Goal: Transaction & Acquisition: Purchase product/service

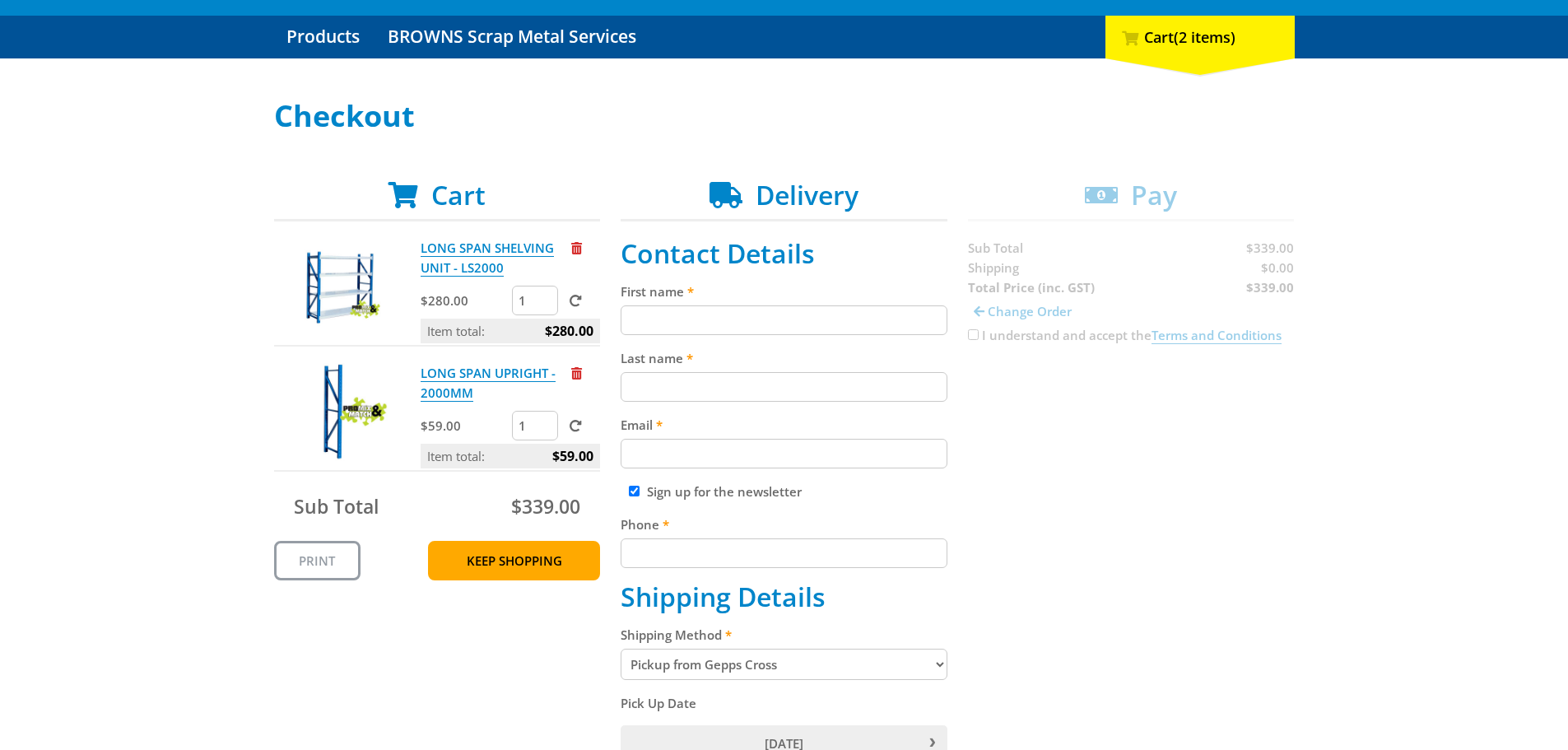
scroll to position [165, 0]
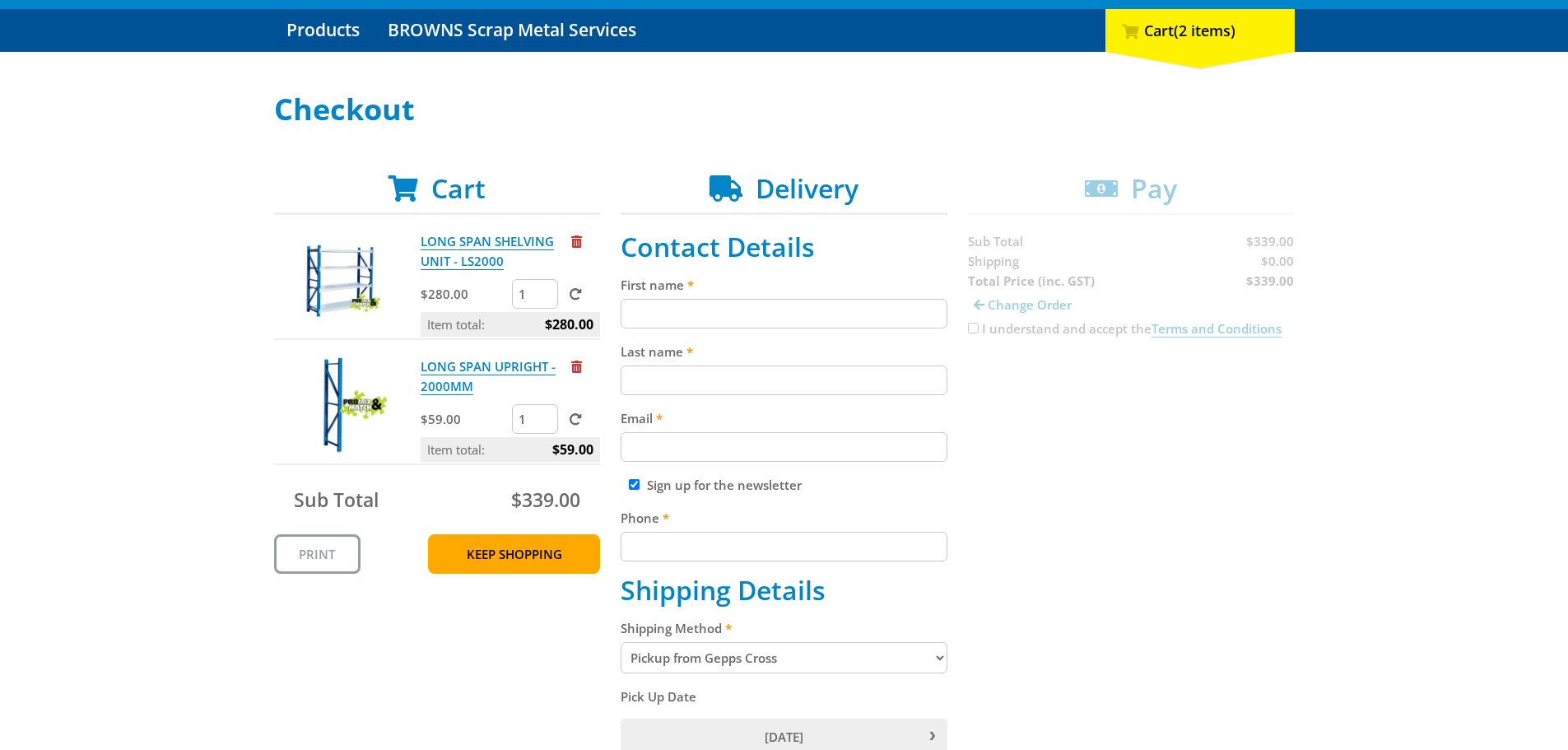
click at [667, 303] on input "First name" at bounding box center [784, 313] width 327 height 30
type input "[PERSON_NAME]"
type input "[PERSON_NAME][EMAIL_ADDRESS][DOMAIN_NAME]"
type input "0408727111"
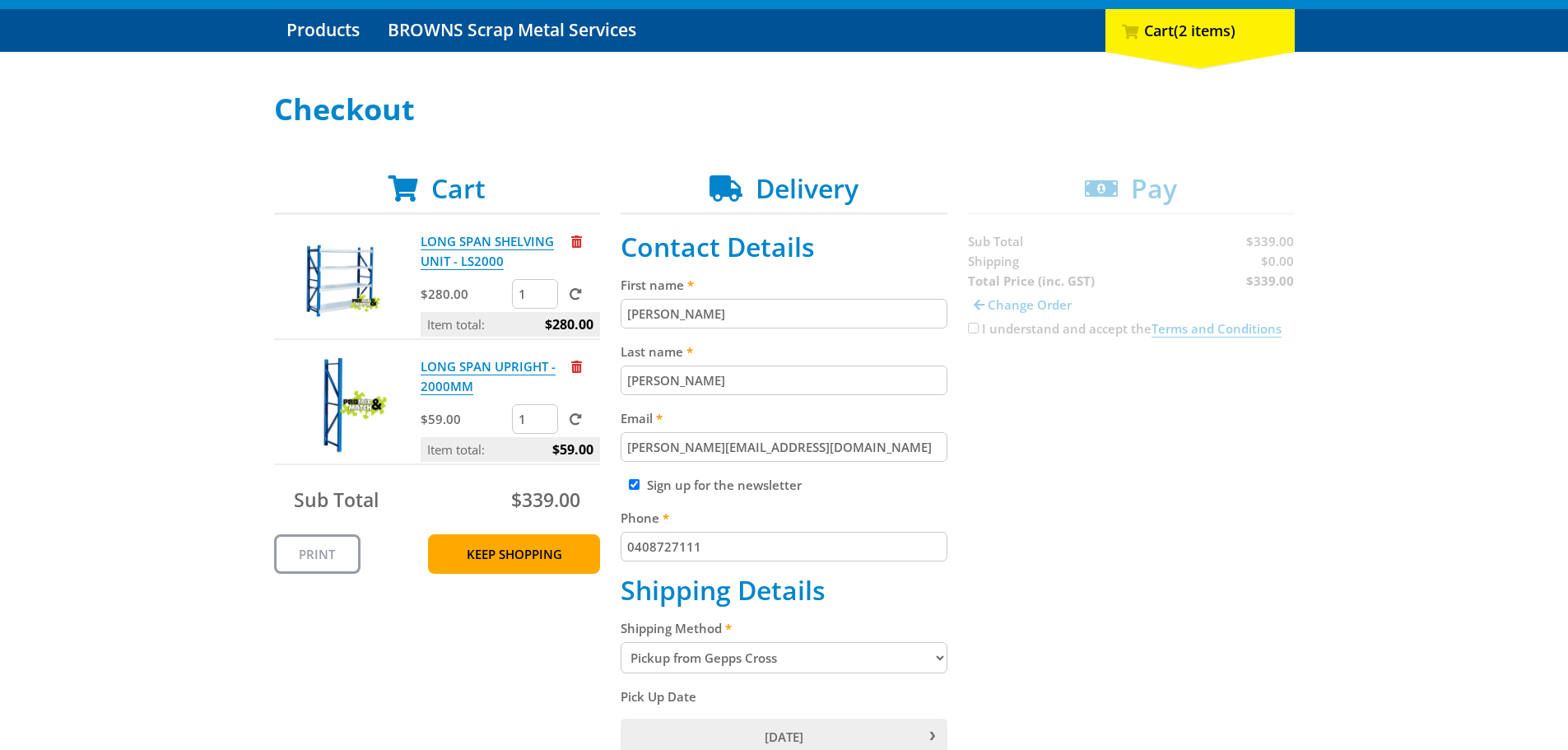
type input "[PERSON_NAME] teamwear"
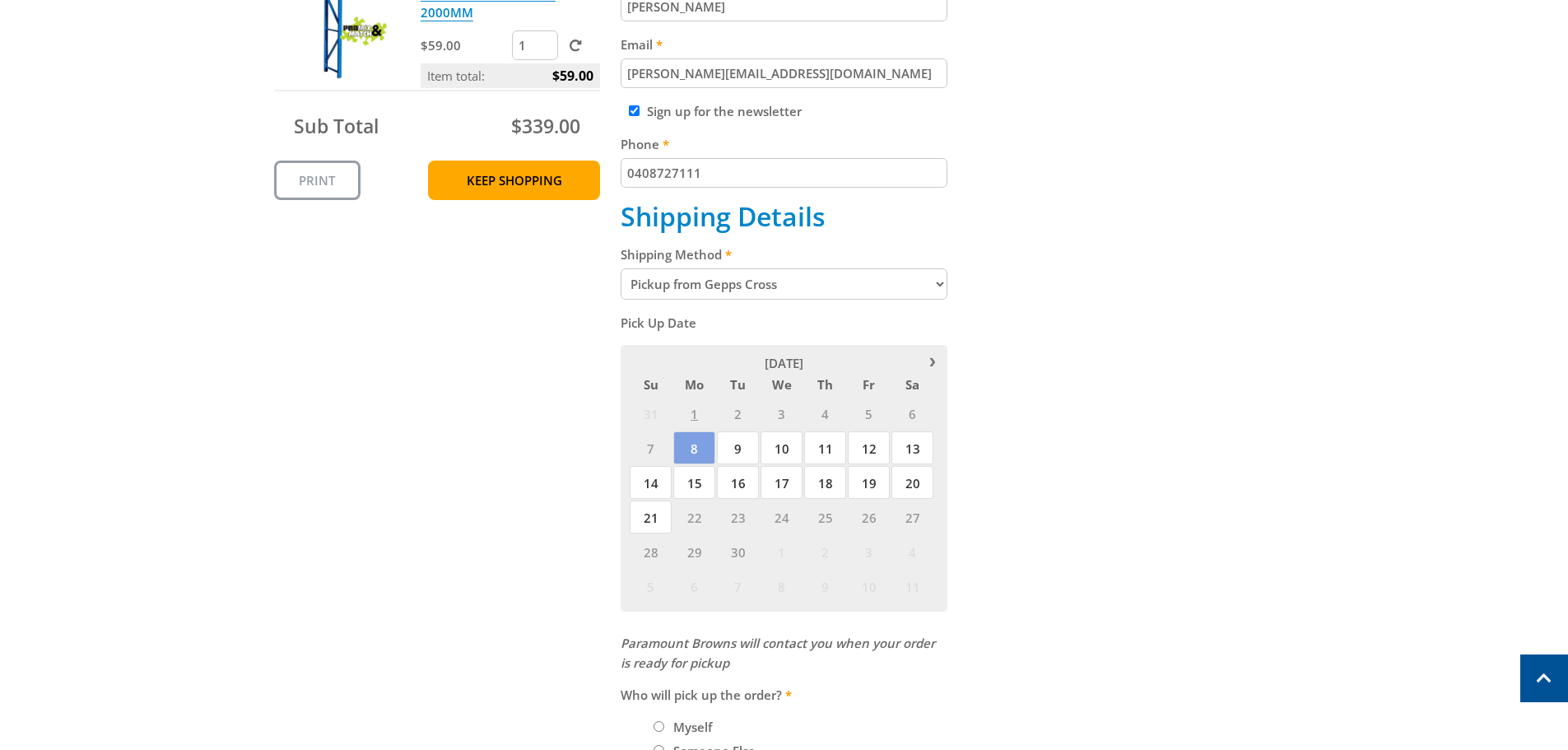
scroll to position [577, 0]
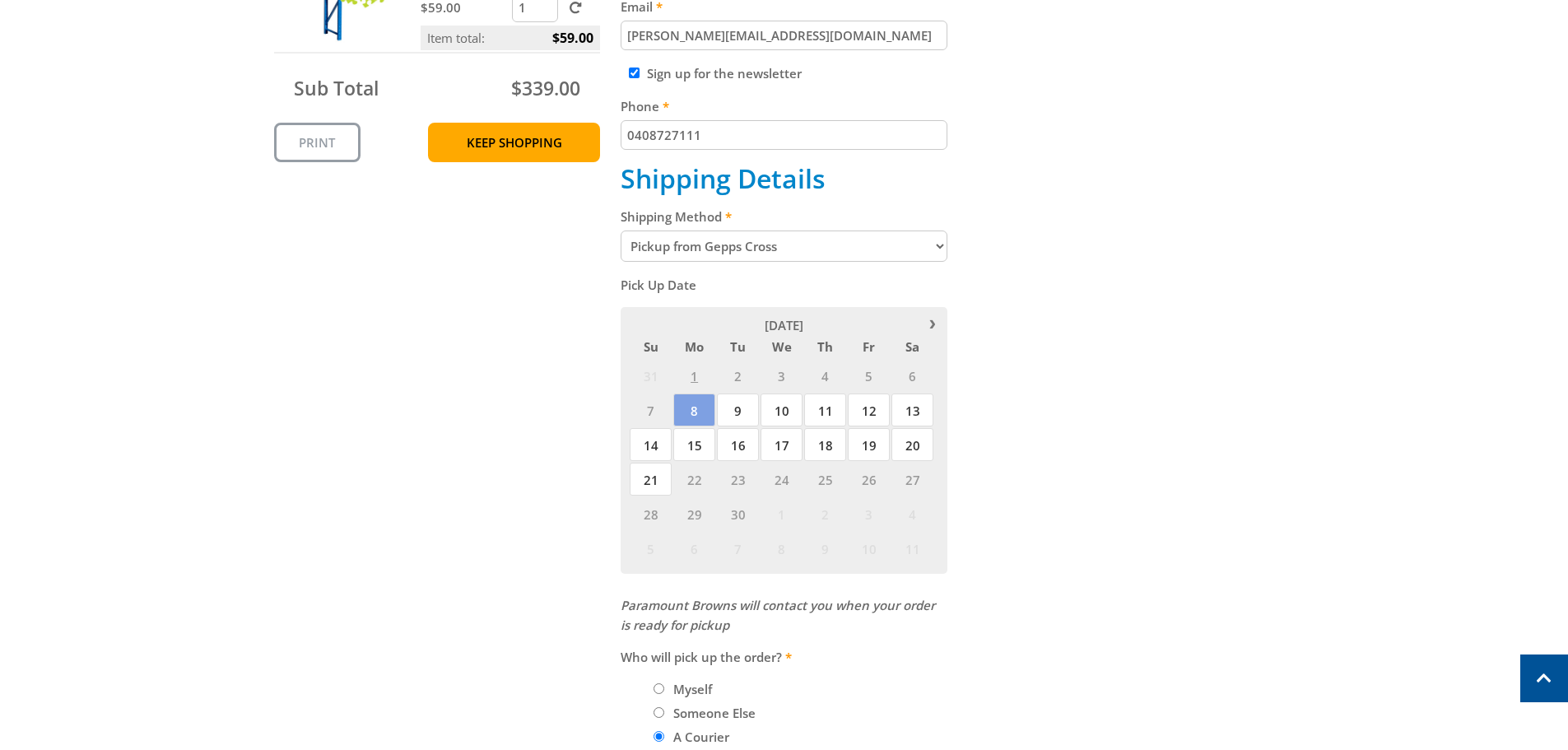
click at [936, 250] on select "Pickup from Gepps Cross Delivery" at bounding box center [784, 246] width 327 height 31
click at [1087, 371] on div "Cart LONG SPAN SHELVING UNIT - LS2000 $280.00 1 Item total: $280.00 LONG SPAN U…" at bounding box center [784, 412] width 1020 height 1301
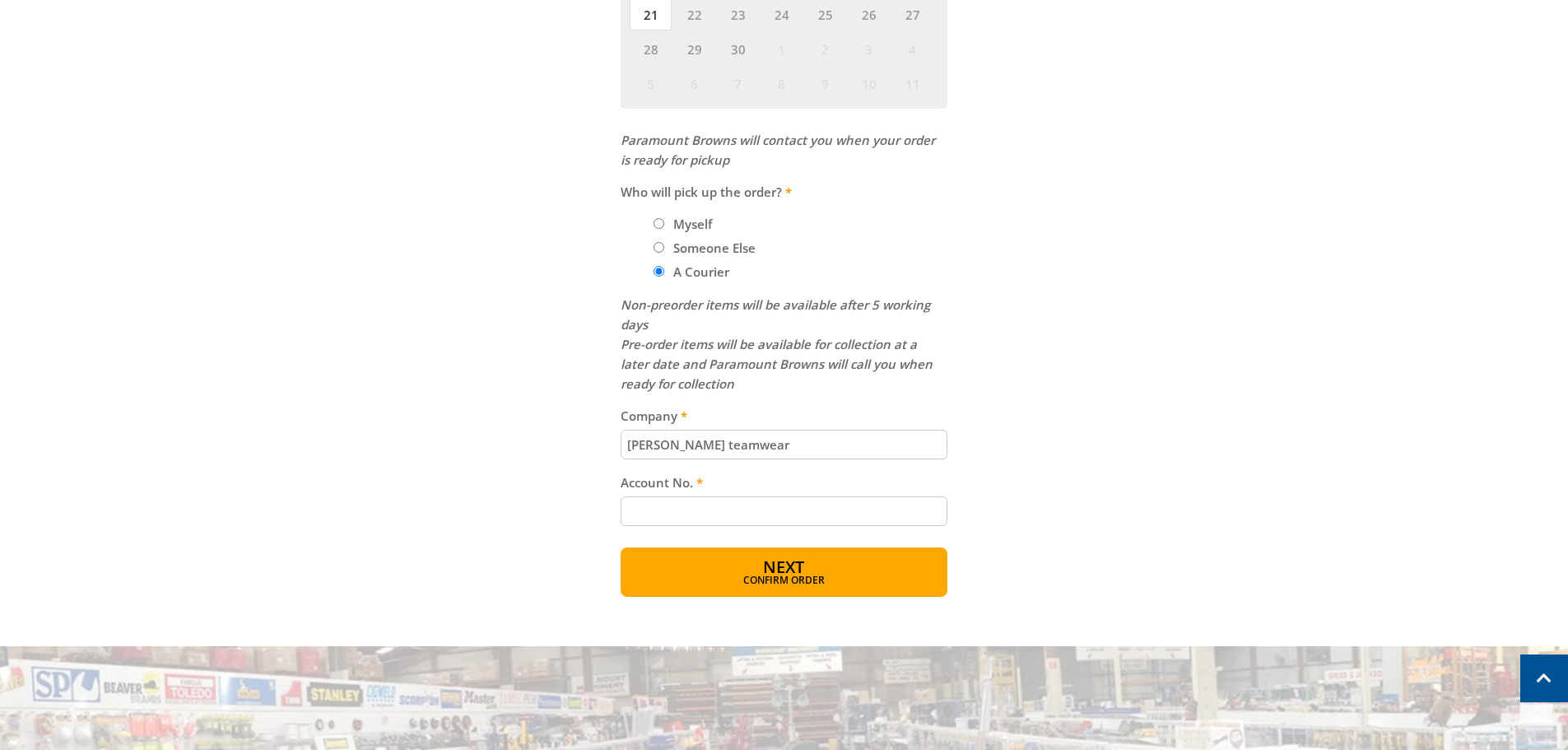
scroll to position [1071, 0]
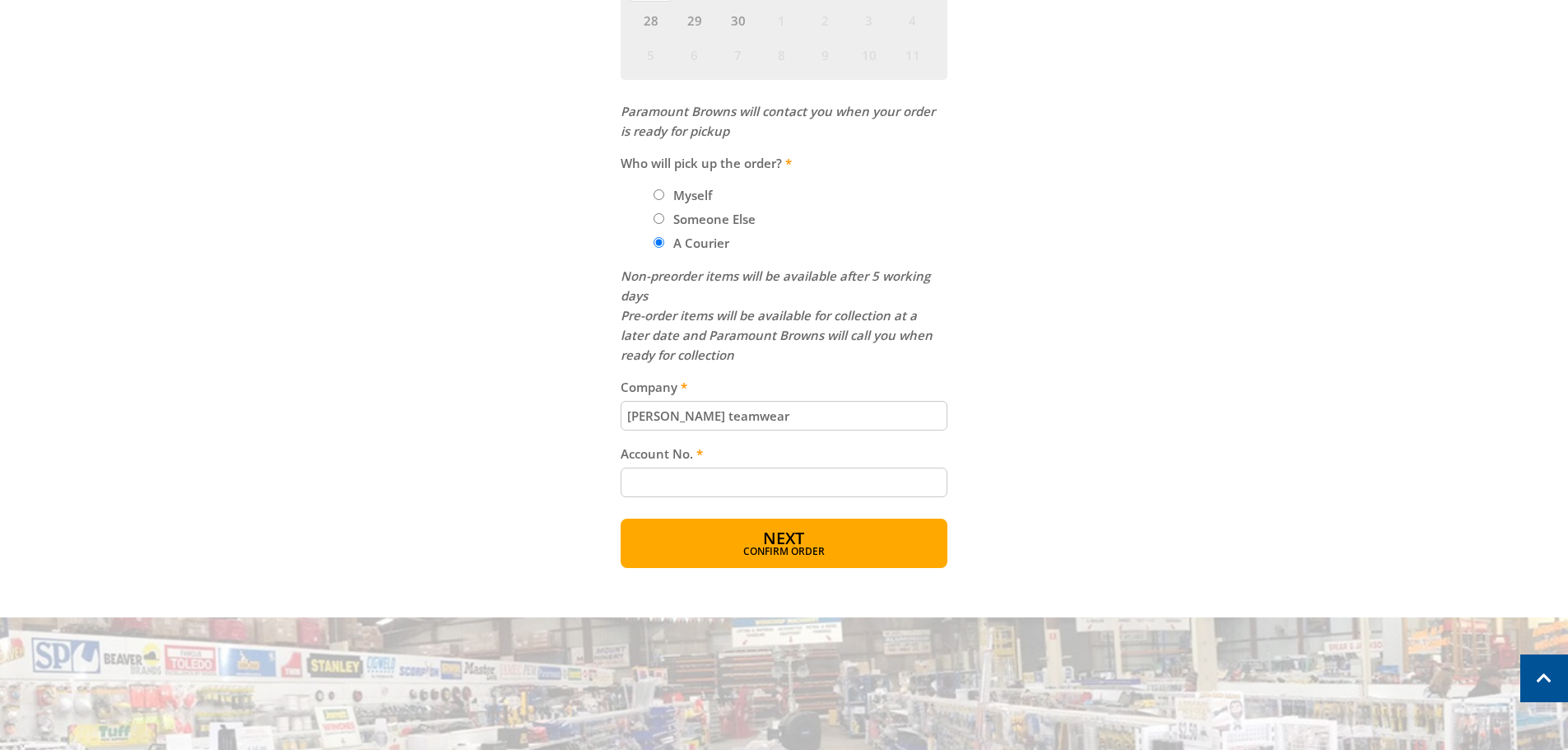
click at [693, 476] on input "Account No." at bounding box center [784, 482] width 327 height 30
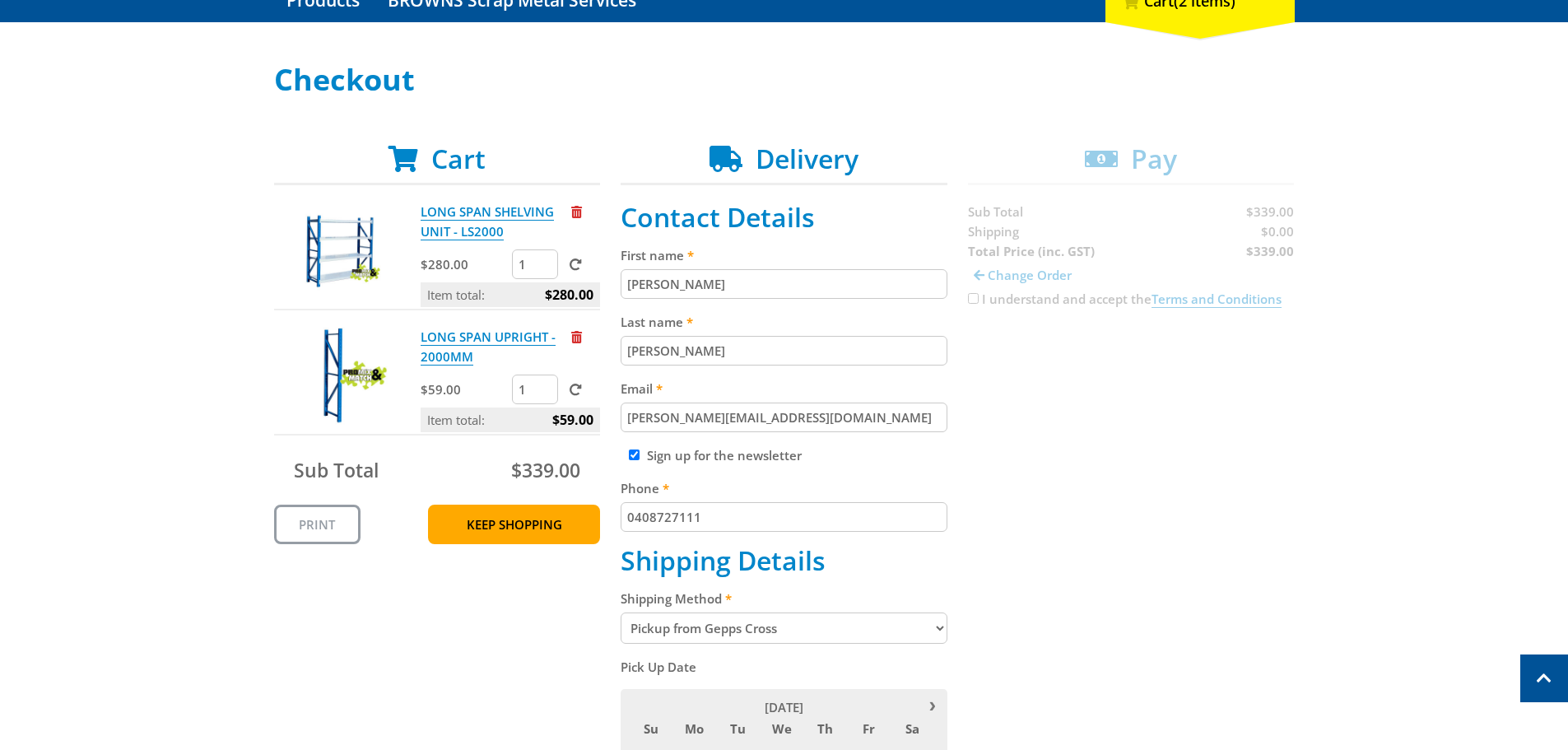
scroll to position [165, 0]
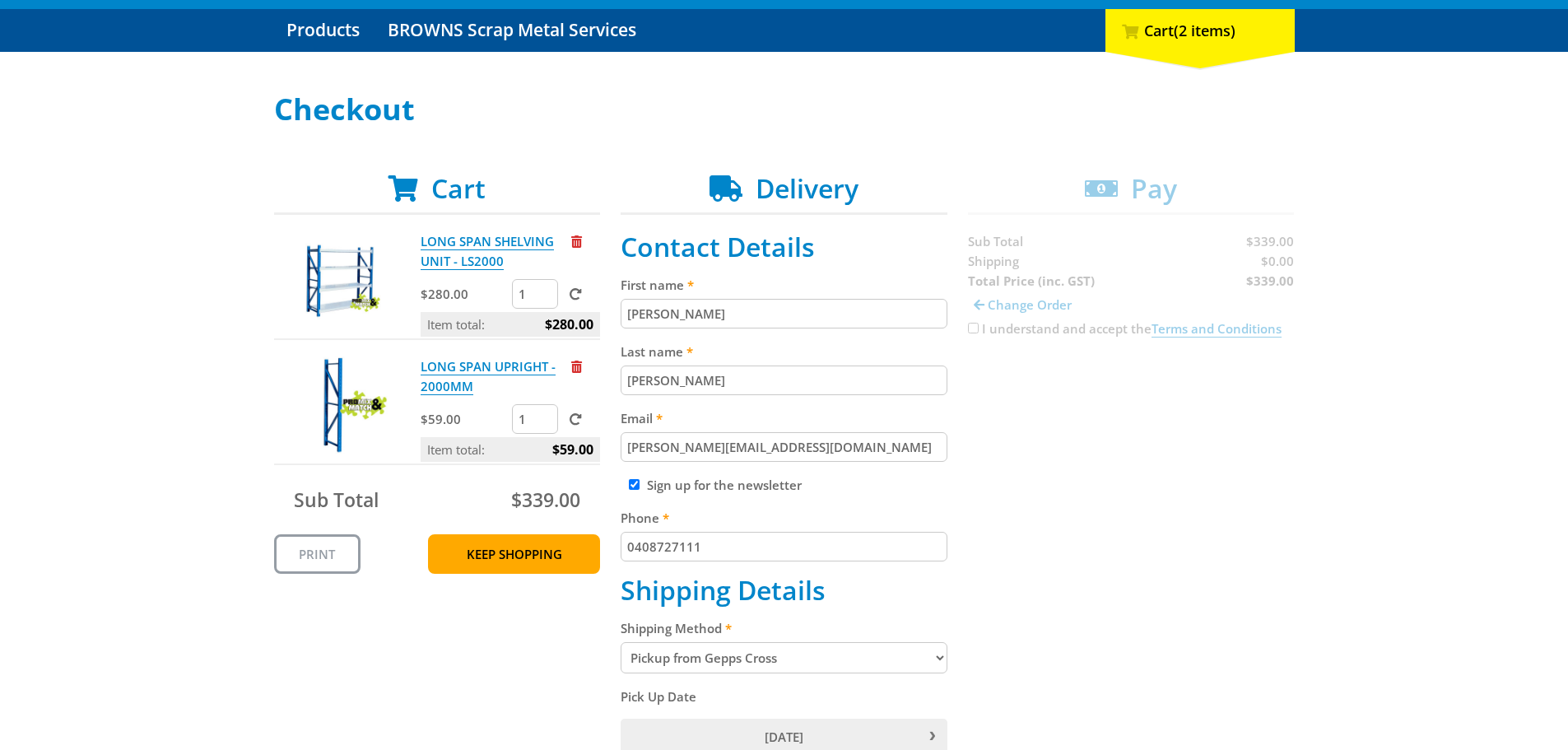
click at [635, 488] on input "Sign up for the newsletter" at bounding box center [634, 484] width 11 height 11
checkbox input "false"
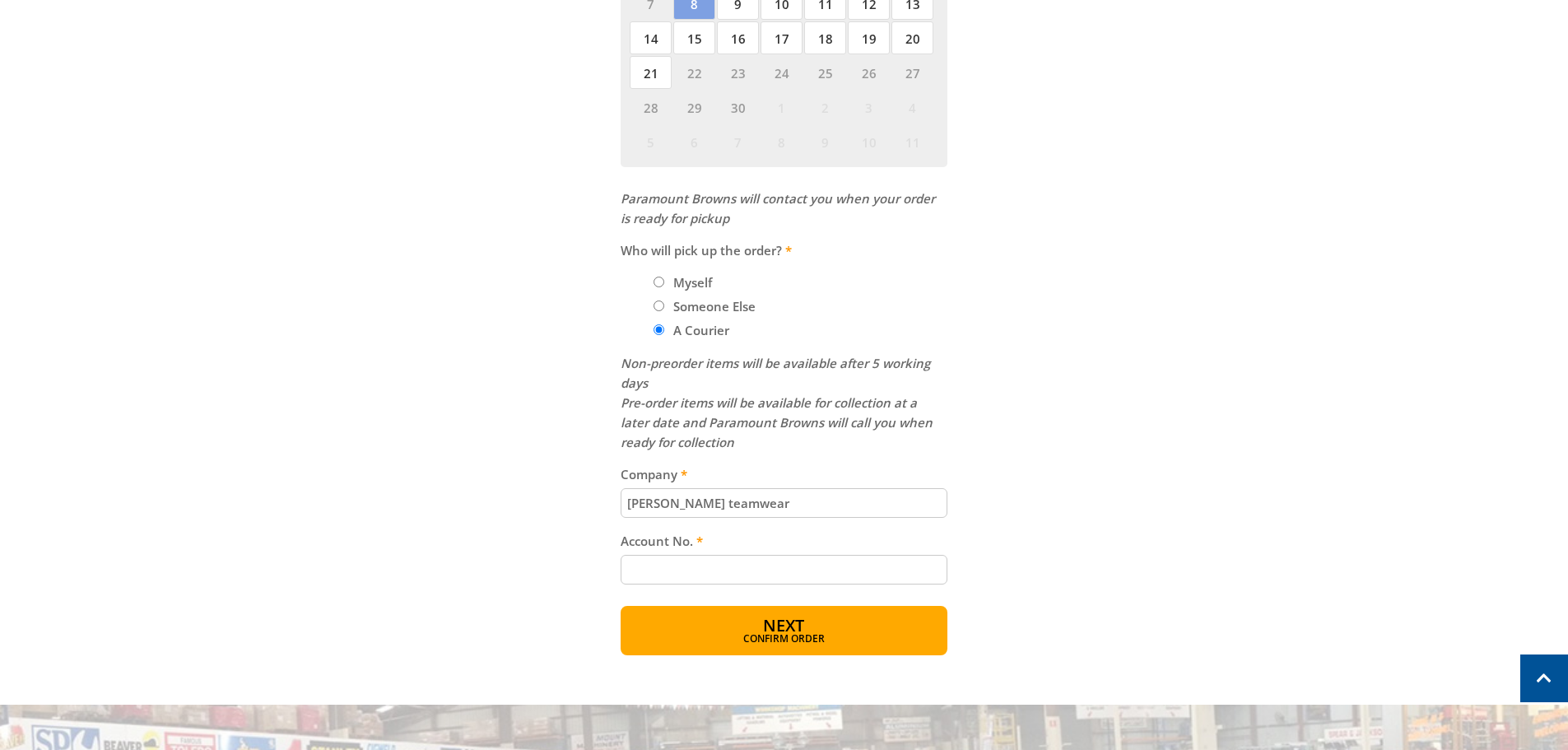
scroll to position [989, 0]
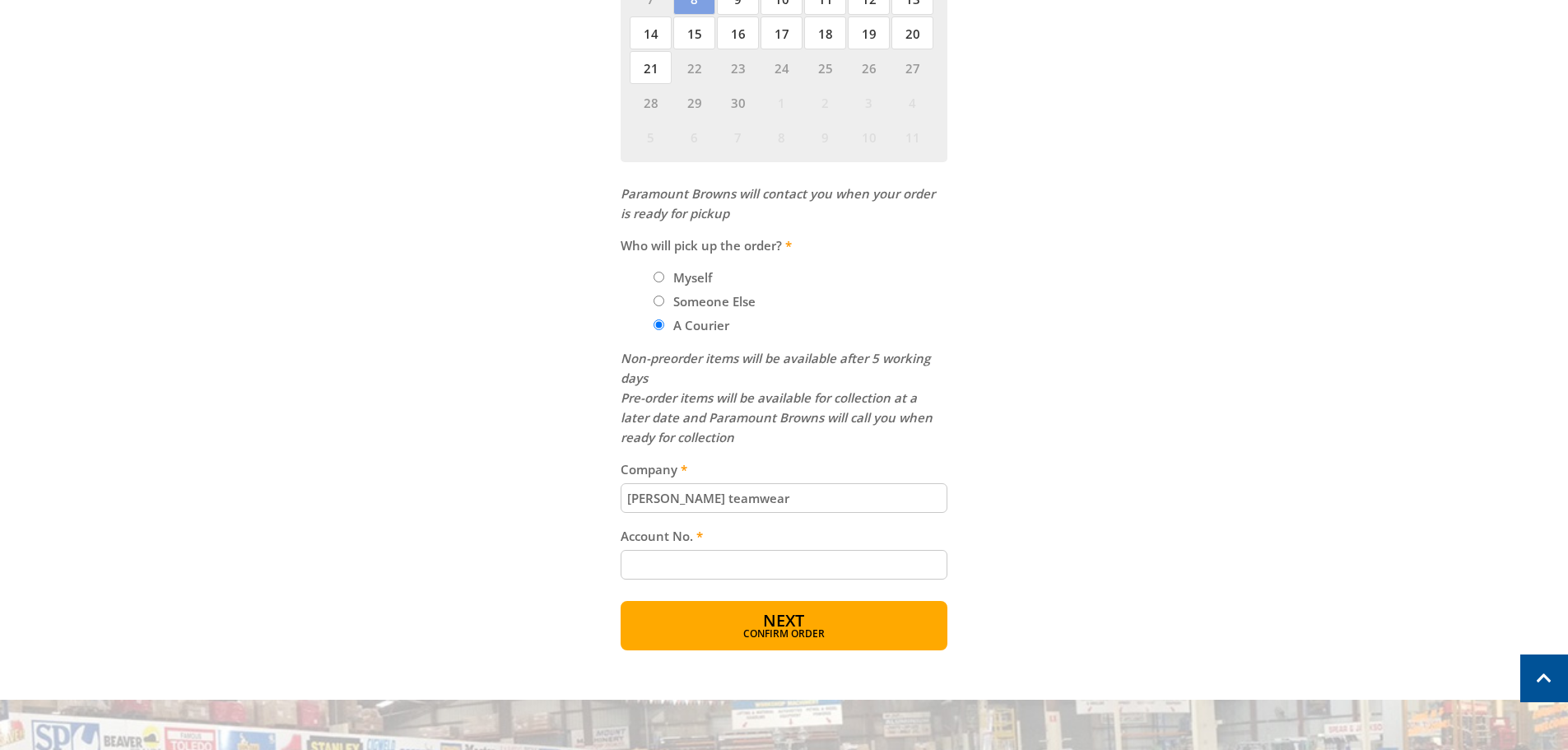
click at [833, 564] on input "Account No." at bounding box center [784, 565] width 327 height 30
drag, startPoint x: 769, startPoint y: 505, endPoint x: 623, endPoint y: 505, distance: 146.0
click at [623, 505] on input "[PERSON_NAME] teamwear" at bounding box center [784, 498] width 327 height 30
click at [656, 578] on input "Account No." at bounding box center [784, 565] width 327 height 30
paste input "[PERSON_NAME] teamwear"
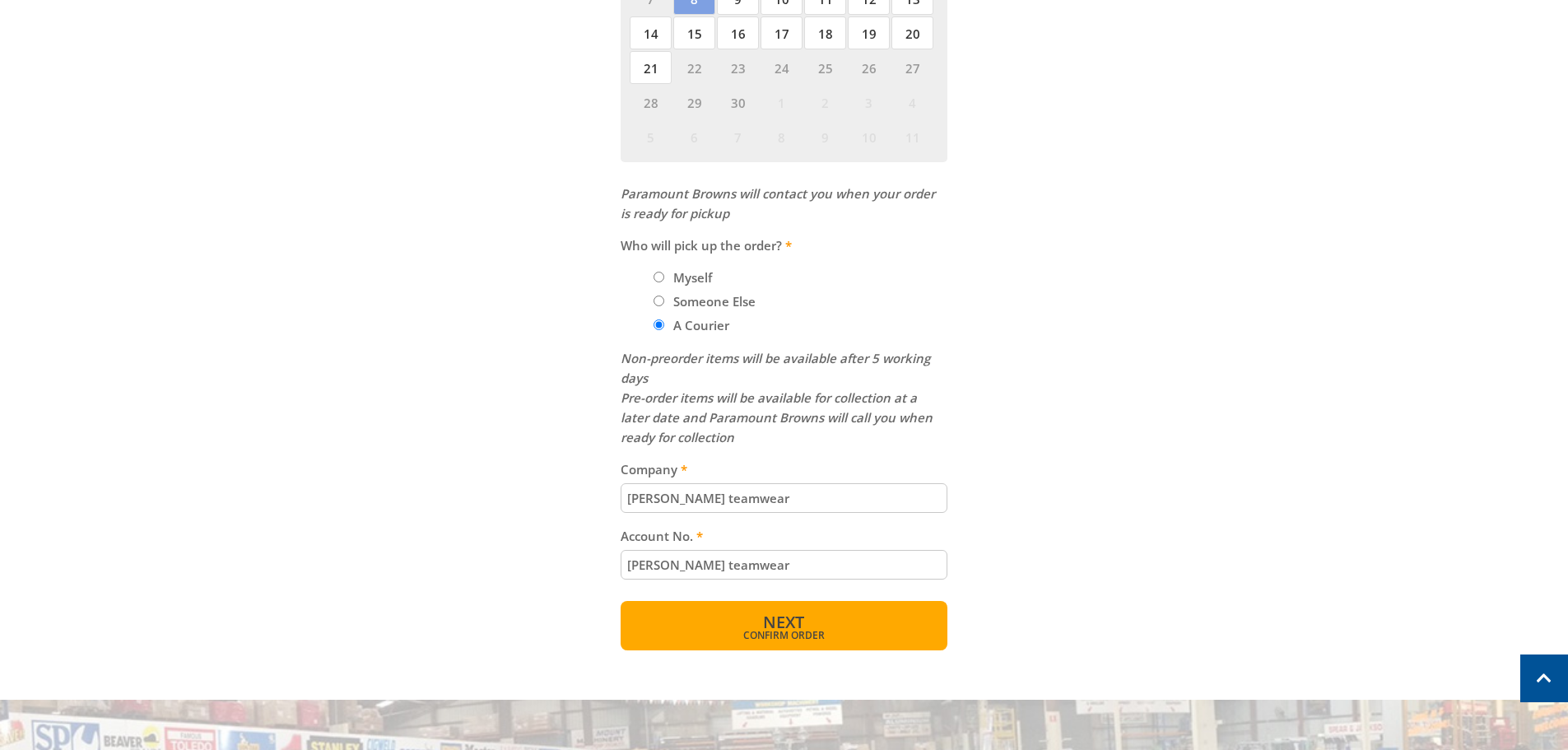
type input "[PERSON_NAME] teamwear"
click at [806, 633] on span "Confirm order" at bounding box center [784, 636] width 256 height 10
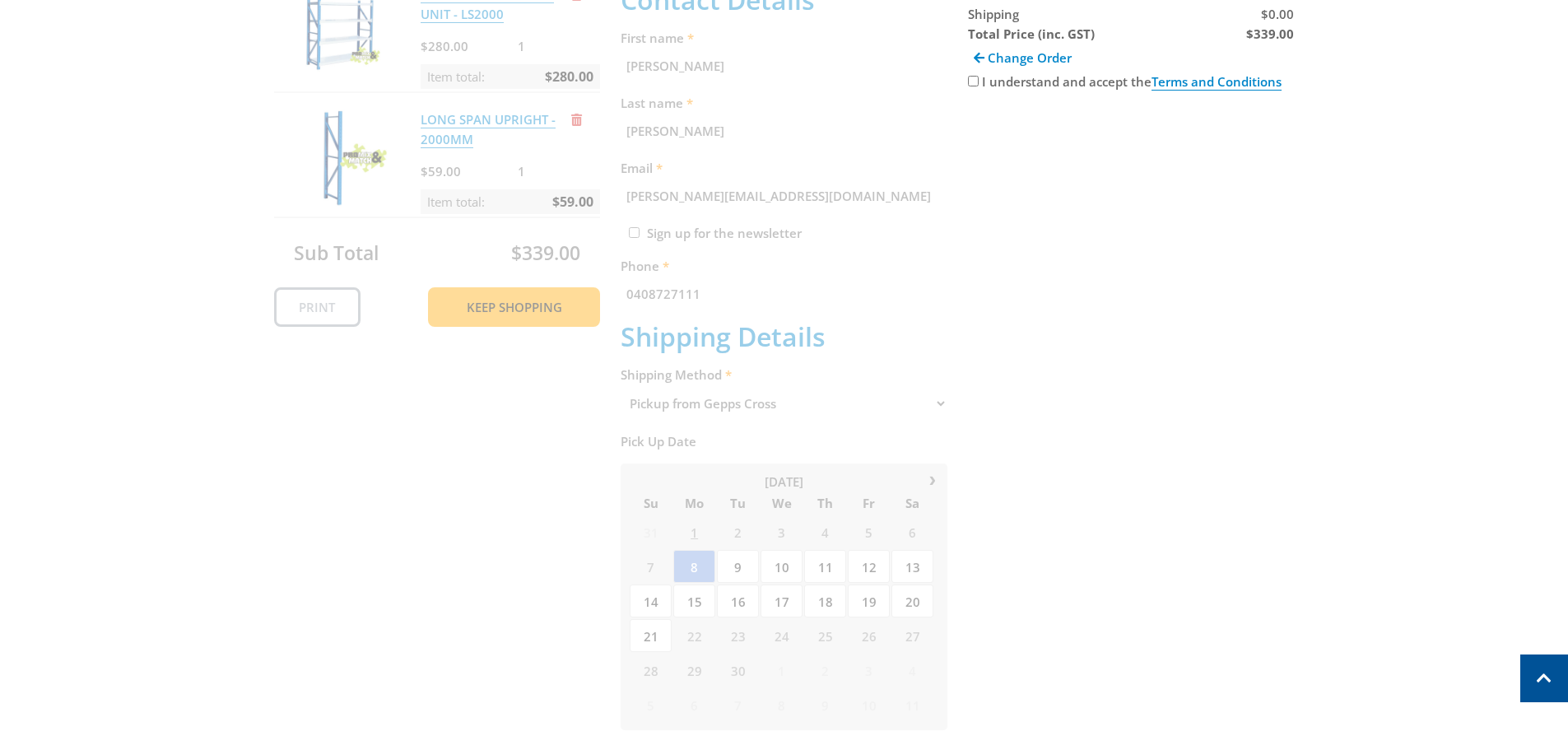
scroll to position [338, 0]
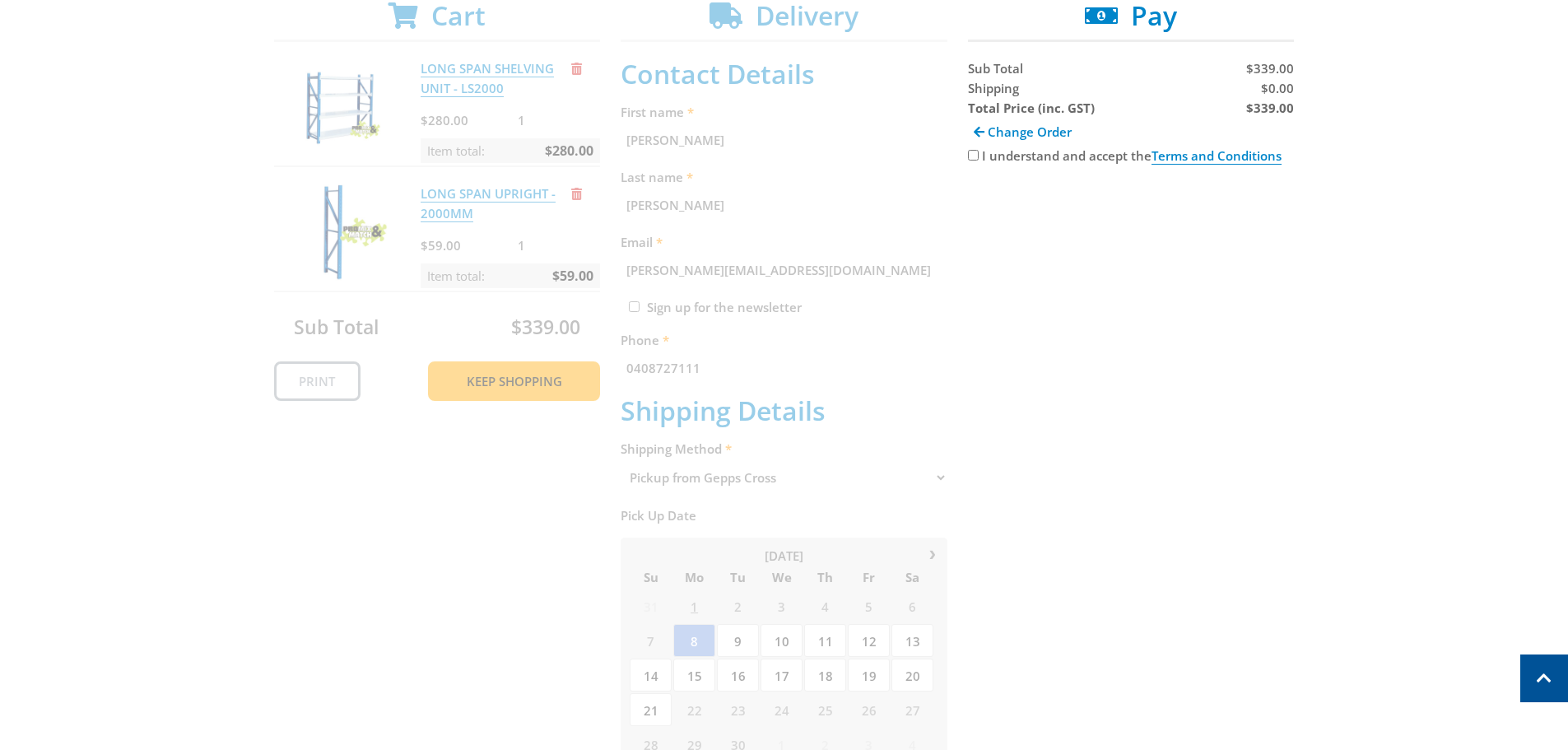
click at [975, 155] on input "I understand and accept the Terms and Conditions" at bounding box center [973, 155] width 11 height 11
checkbox input "true"
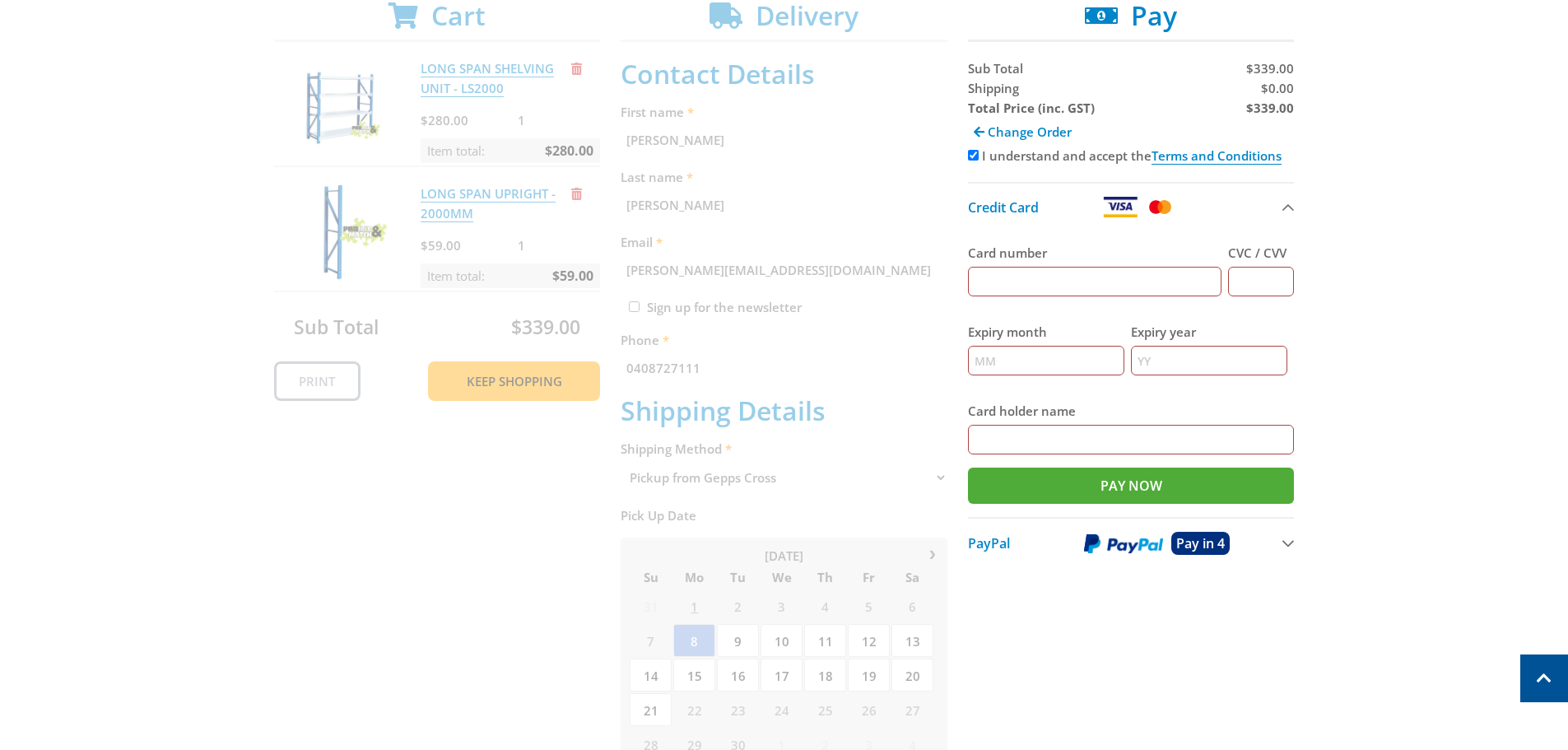
click at [1075, 281] on input "Card number" at bounding box center [1095, 281] width 255 height 30
type input "[CREDIT_CARD_NUMBER]"
type input "344"
type input "04"
type input "2028"
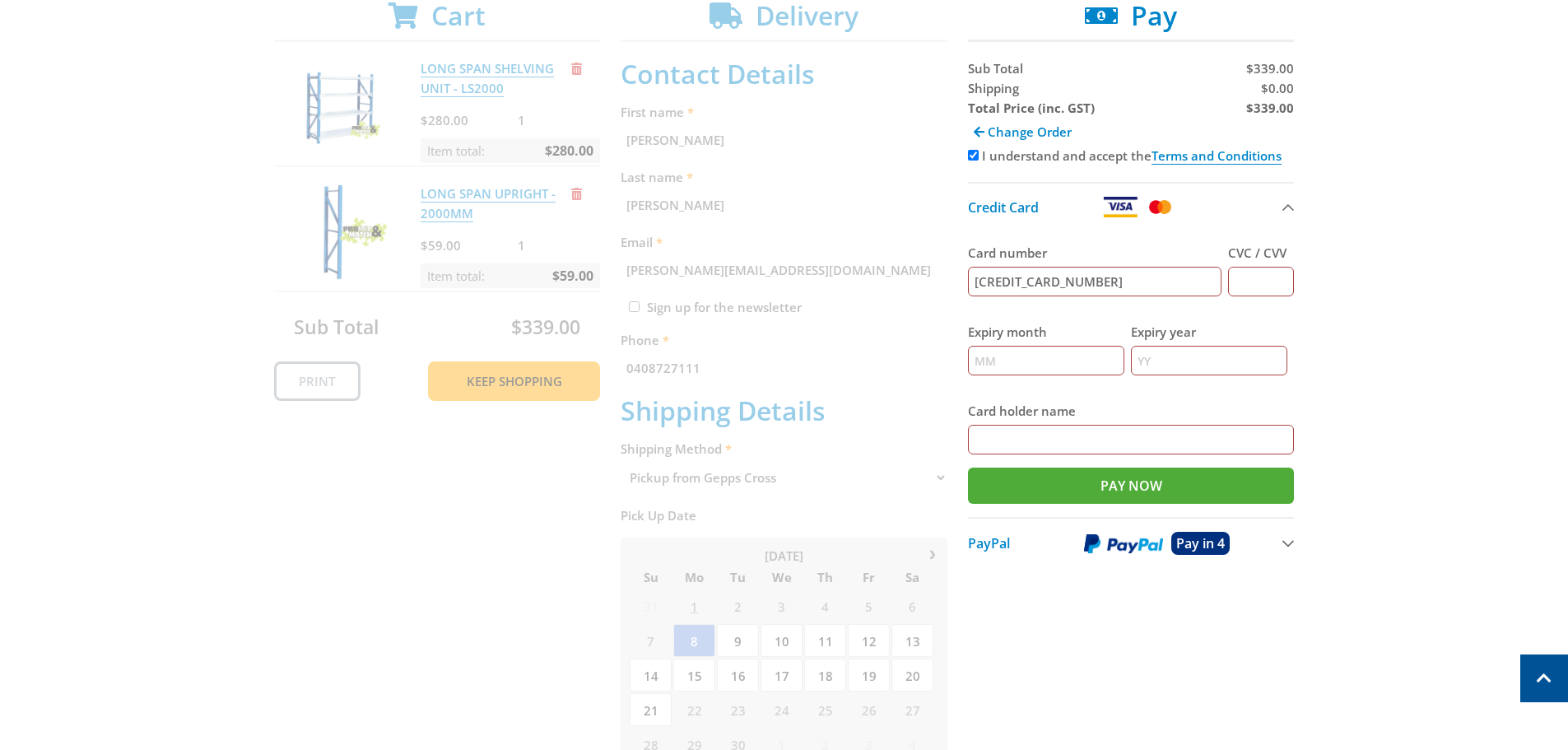
type input "[PERSON_NAME]"
click at [1222, 485] on input "Pay Now" at bounding box center [1131, 486] width 327 height 37
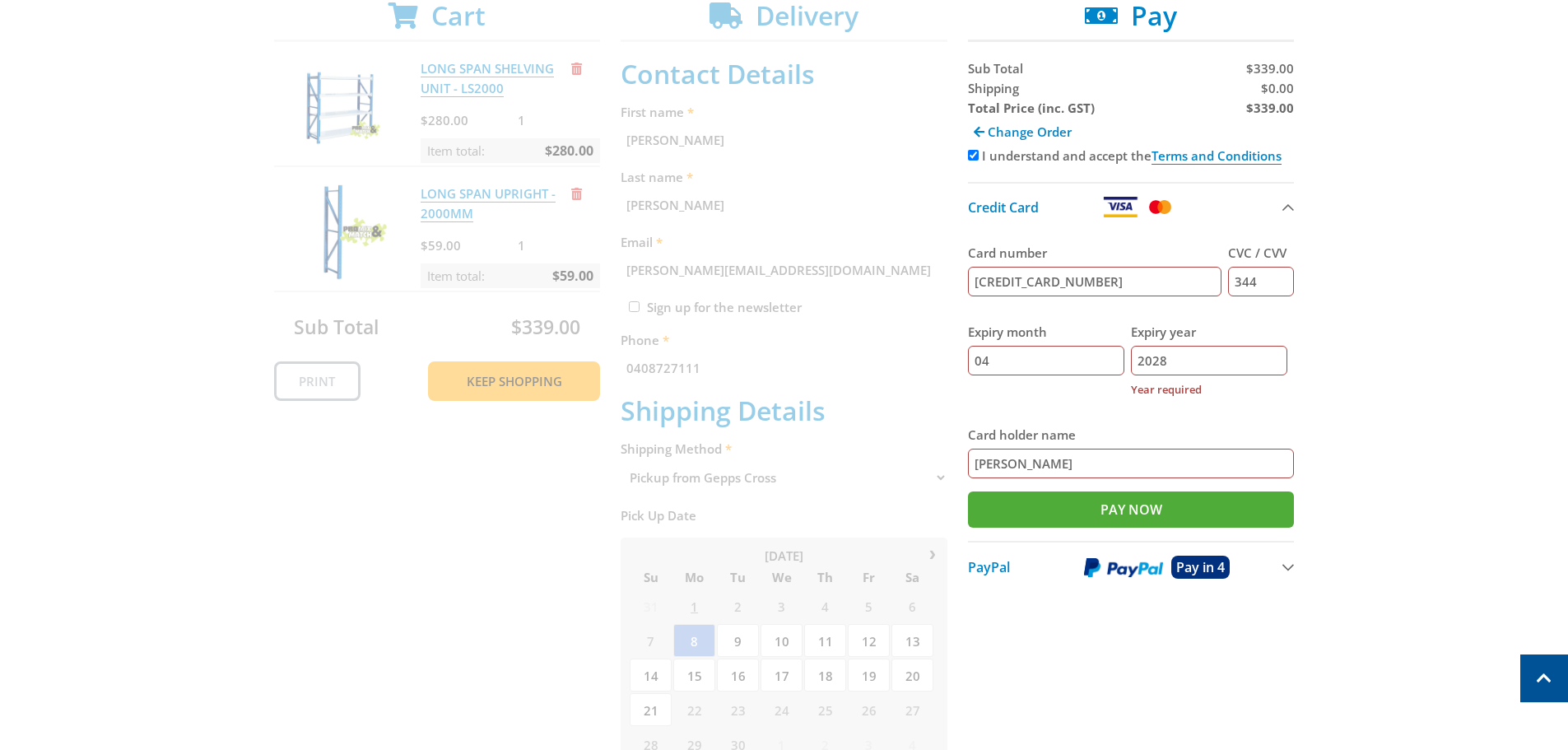
click at [1194, 360] on input "2028" at bounding box center [1209, 360] width 156 height 30
drag, startPoint x: 1191, startPoint y: 360, endPoint x: 1116, endPoint y: 369, distance: 75.5
click at [1116, 369] on div "Expiry month 04 Expiry year [DATE] Year required" at bounding box center [1131, 361] width 327 height 103
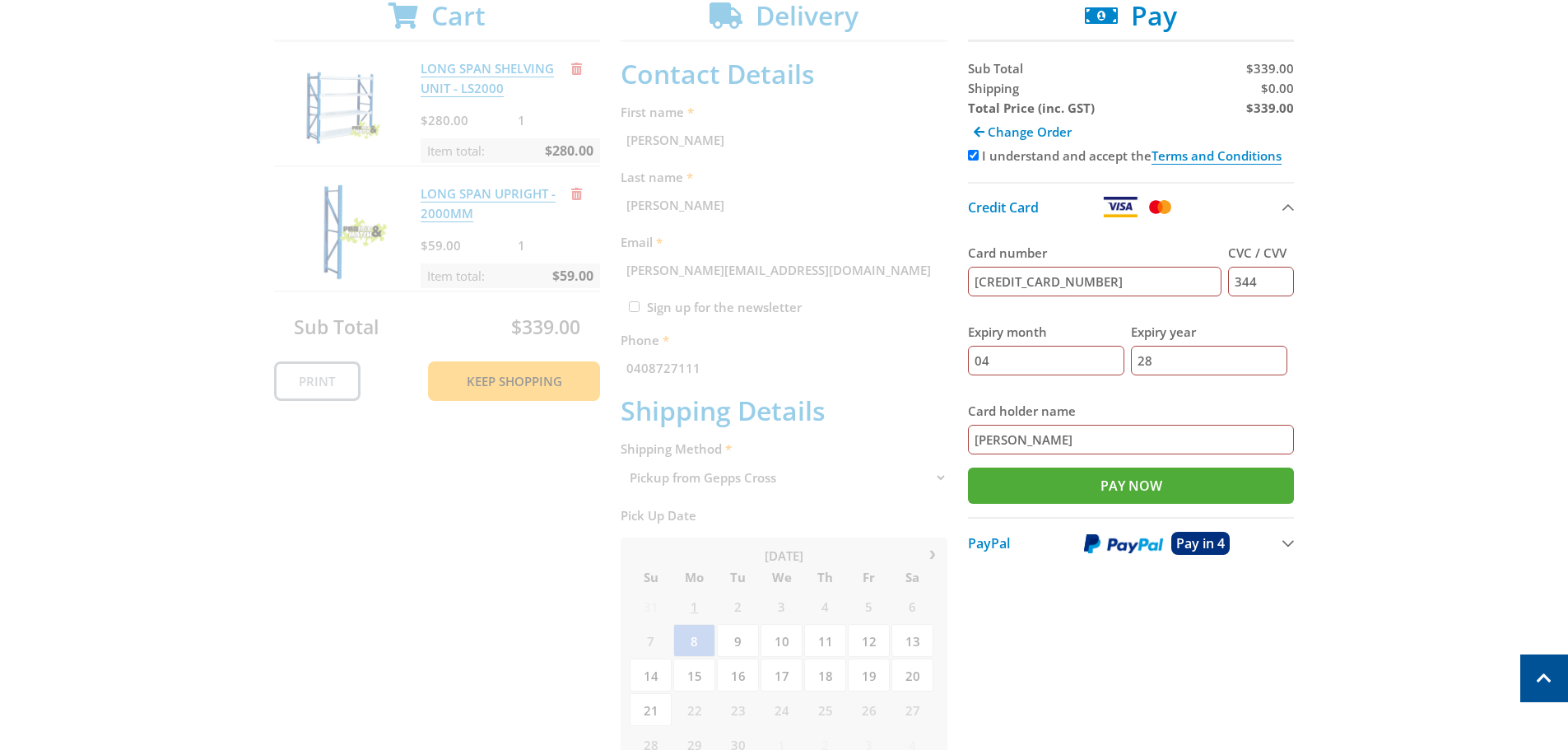
type input "28"
click at [1456, 426] on div "Select your Delivery Method Personal Pick up Available [DATE] Courier Pick up A…" at bounding box center [784, 605] width 1568 height 1370
click at [1206, 478] on input "Pay Now" at bounding box center [1131, 486] width 327 height 37
type input "Paying..."
